Goal: Book appointment/travel/reservation

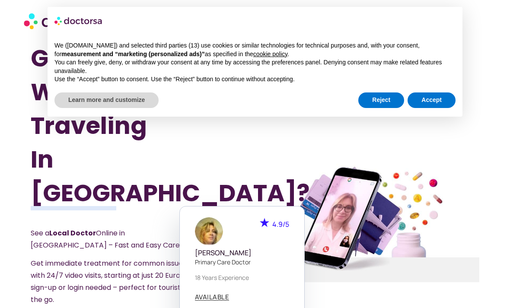
click at [24, 171] on section "Got Sick While Traveling In [GEOGRAPHIC_DATA]? See a Local Doctor Online in [GE…" at bounding box center [255, 222] width 510 height 363
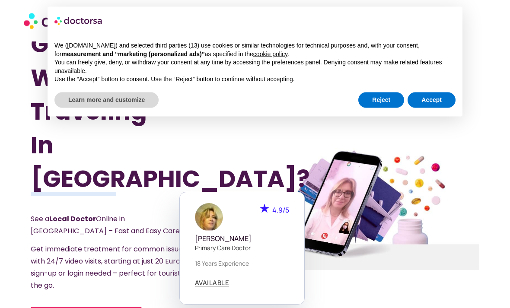
scroll to position [13, 0]
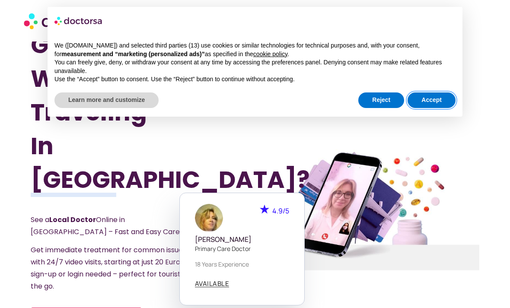
click at [431, 97] on button "Accept" at bounding box center [431, 100] width 48 height 16
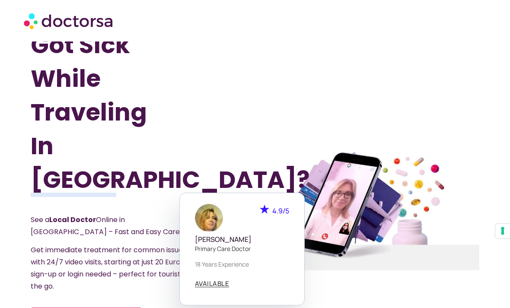
click at [205, 280] on span "AVAILABLE" at bounding box center [212, 283] width 35 height 6
click at [209, 280] on span "AVAILABLE" at bounding box center [212, 283] width 35 height 6
click at [221, 141] on h1 "Got Sick While Traveling In Spain?" at bounding box center [126, 112] width 190 height 168
click at [216, 280] on span "AVAILABLE" at bounding box center [212, 283] width 35 height 6
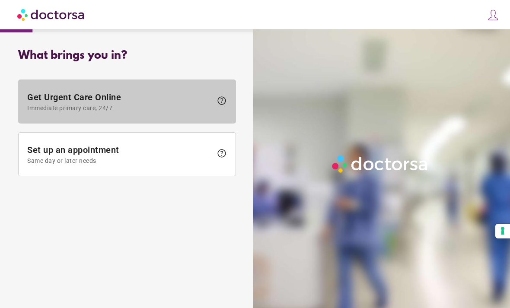
click at [110, 86] on span at bounding box center [127, 101] width 217 height 43
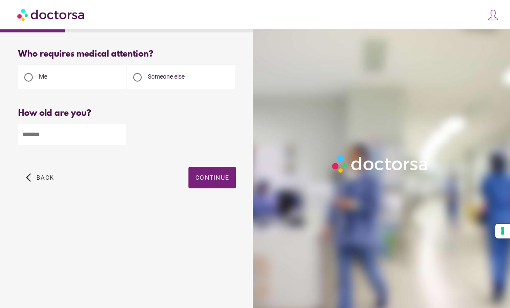
click at [71, 143] on input "number" at bounding box center [72, 134] width 108 height 21
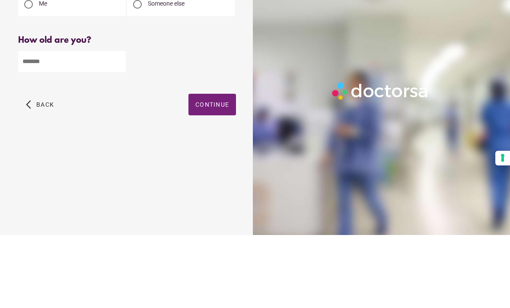
type input "**"
click at [206, 167] on span "button" at bounding box center [212, 178] width 48 height 22
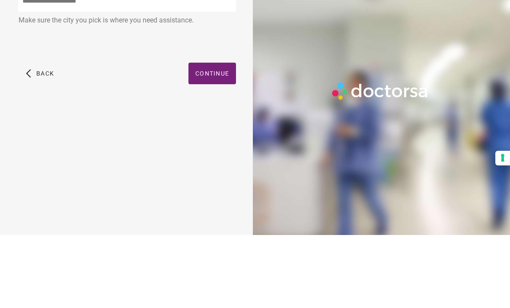
scroll to position [28, 0]
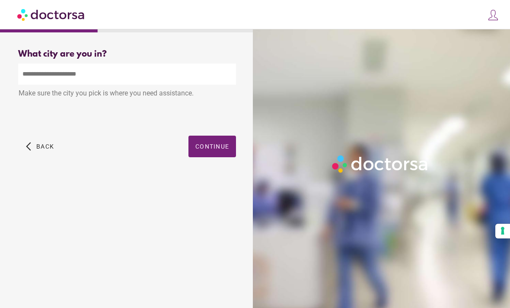
click at [208, 136] on span "button" at bounding box center [212, 147] width 48 height 22
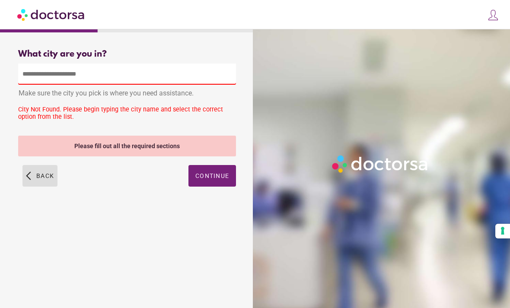
click at [41, 172] on span "Back" at bounding box center [45, 175] width 18 height 7
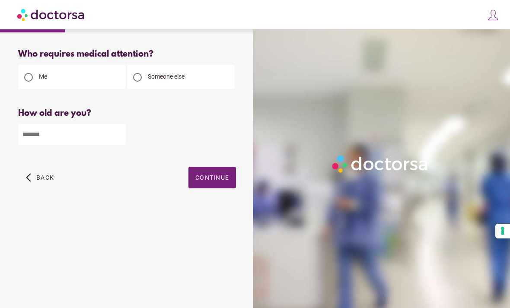
click at [219, 181] on span "Continue" at bounding box center [212, 177] width 34 height 7
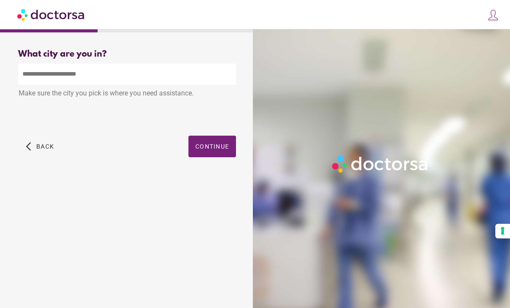
click at [146, 78] on input "text" at bounding box center [127, 73] width 218 height 21
type input "*"
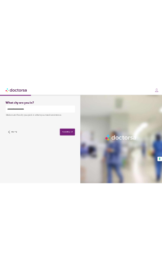
scroll to position [8, 0]
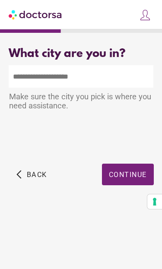
click at [50, 76] on input "text" at bounding box center [81, 76] width 145 height 22
type input "*****"
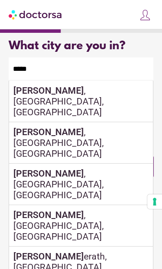
scroll to position [0, 0]
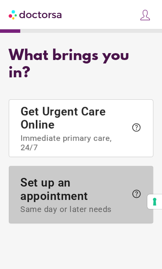
click at [78, 195] on span "Set up an appointment Same day or later needs" at bounding box center [73, 195] width 106 height 38
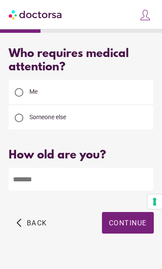
click at [85, 183] on input "number" at bounding box center [81, 179] width 145 height 22
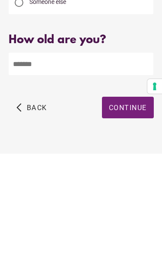
type input "*"
type input "**"
click at [127, 212] on span "button" at bounding box center [128, 223] width 52 height 22
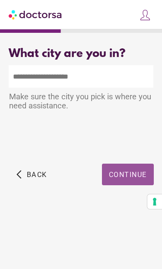
click at [120, 177] on span "Continue" at bounding box center [128, 175] width 38 height 8
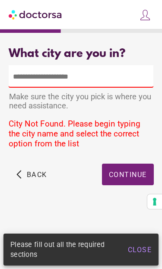
click at [62, 79] on input "text" at bounding box center [81, 76] width 145 height 22
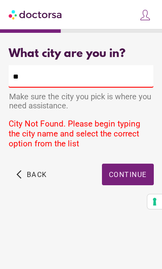
type input "*"
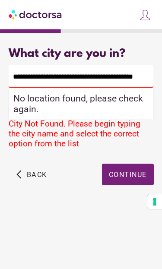
click at [96, 80] on input "**********" at bounding box center [81, 76] width 145 height 22
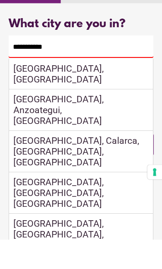
click at [42, 89] on div "Barcelona, Spain" at bounding box center [81, 104] width 144 height 31
type input "**********"
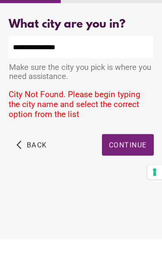
scroll to position [30, 0]
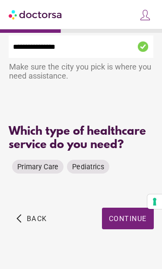
click at [33, 167] on span "Primary Care" at bounding box center [37, 167] width 41 height 8
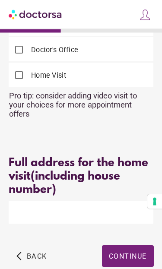
scroll to position [274, 0]
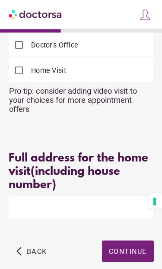
click at [39, 213] on input "text" at bounding box center [81, 208] width 145 height 22
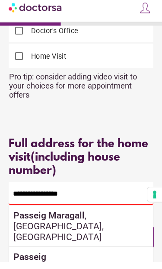
scroll to position [281, 0]
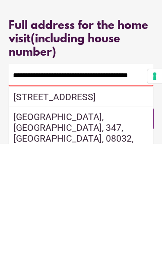
click at [93, 213] on div "Passeig Maragall, 347, Horta-Guinardó, 08032, Barcelona, Spain" at bounding box center [81, 223] width 144 height 20
type input "**********"
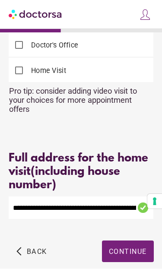
click at [122, 253] on span "button" at bounding box center [128, 252] width 52 height 22
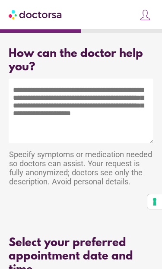
scroll to position [14, 0]
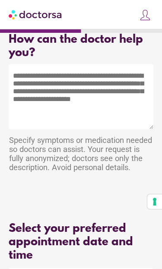
click at [41, 98] on textarea at bounding box center [81, 96] width 145 height 65
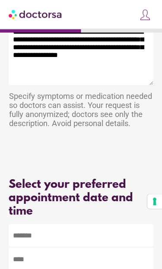
scroll to position [59, 0]
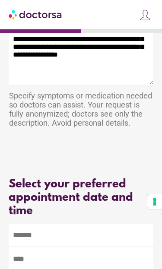
type textarea "**********"
click at [69, 241] on body "**********" at bounding box center [81, 159] width 162 height 437
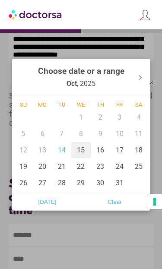
click at [82, 158] on div "15" at bounding box center [80, 150] width 19 height 16
type input "******"
click at [86, 263] on div at bounding box center [81, 134] width 162 height 269
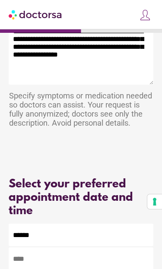
click at [69, 266] on input "text" at bounding box center [81, 258] width 145 height 22
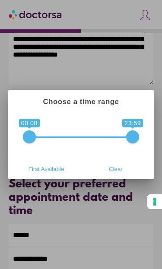
click at [47, 175] on span "First Available" at bounding box center [46, 168] width 64 height 13
type input "**********"
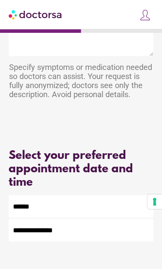
scroll to position [128, 0]
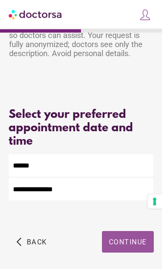
click at [133, 245] on span "Continue" at bounding box center [128, 242] width 38 height 8
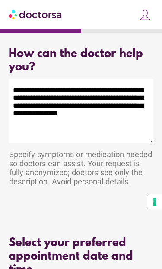
scroll to position [14, 0]
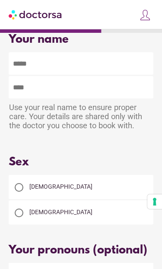
click at [78, 67] on input "text" at bounding box center [81, 63] width 145 height 22
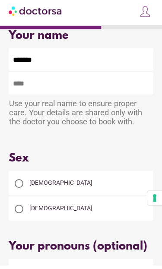
type input "*******"
click at [63, 91] on input "text" at bounding box center [81, 87] width 145 height 22
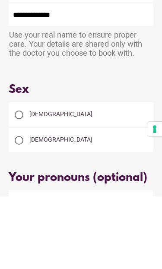
type input "**********"
click at [20, 183] on div at bounding box center [19, 187] width 9 height 9
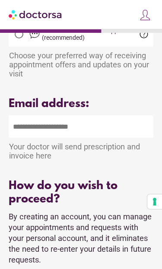
scroll to position [380, 0]
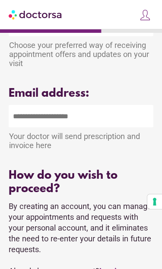
click at [80, 127] on input "email" at bounding box center [81, 116] width 145 height 22
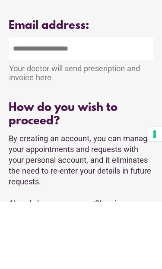
type input "*"
type input "**********"
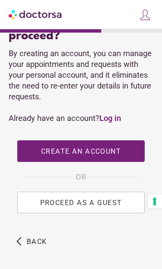
scroll to position [554, 0]
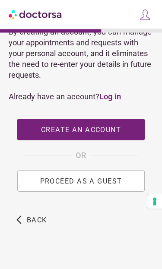
click at [55, 186] on span "PROCEED AS A GUEST" at bounding box center [81, 181] width 82 height 8
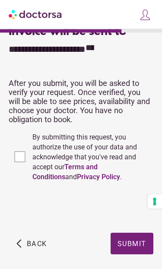
scroll to position [640, 0]
click at [131, 245] on span "Submit" at bounding box center [131, 243] width 29 height 8
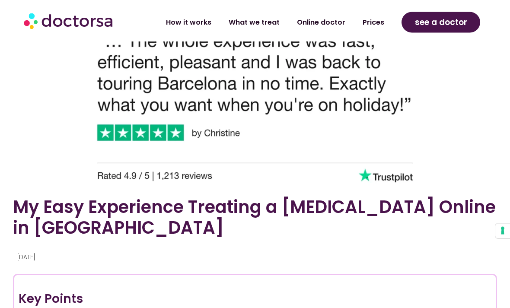
scroll to position [433, 0]
